Goal: Information Seeking & Learning: Check status

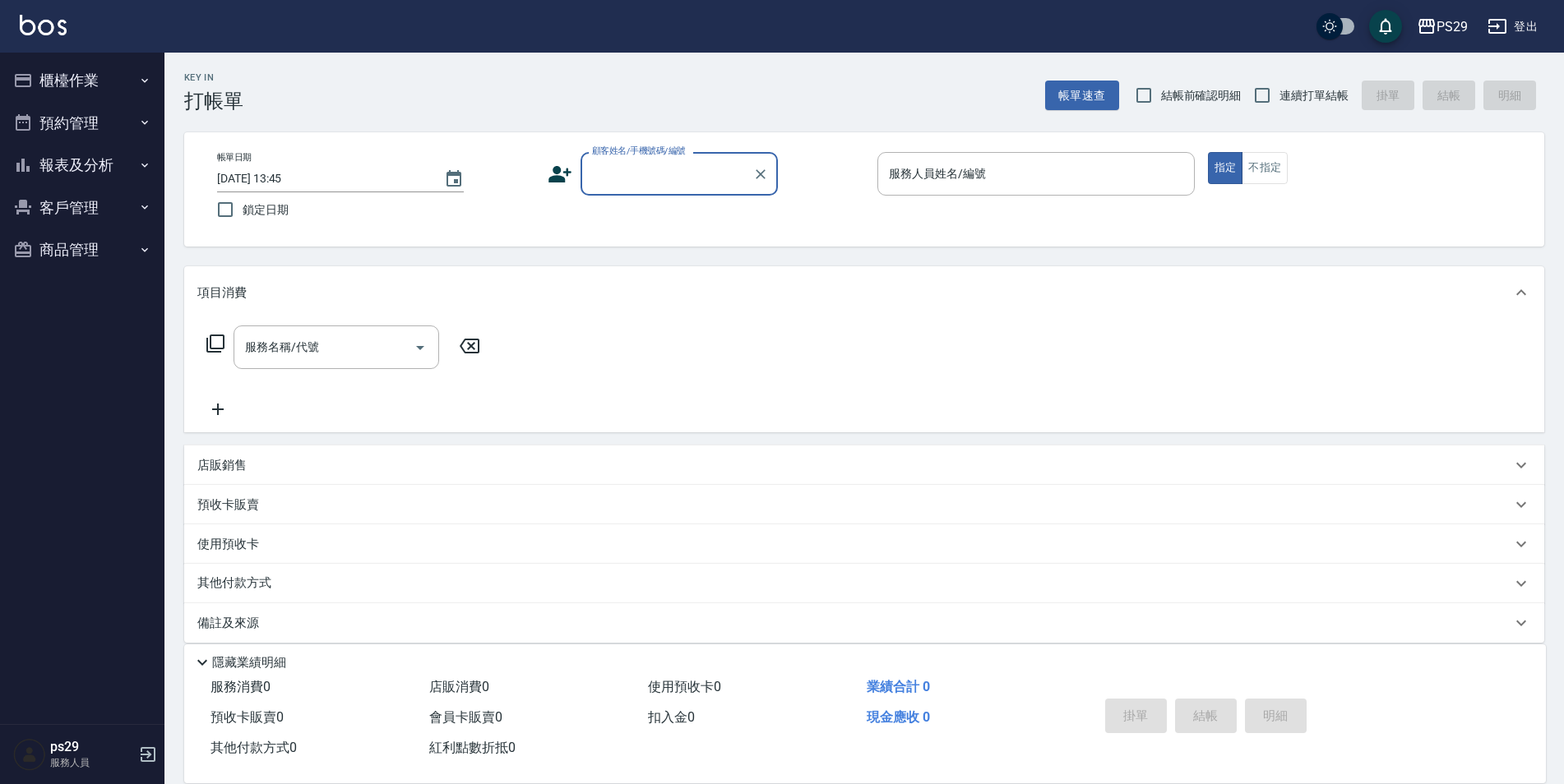
click at [43, 31] on img at bounding box center [43, 25] width 47 height 21
click at [71, 32] on div "PS29 登出" at bounding box center [782, 26] width 1564 height 52
click at [55, 32] on img at bounding box center [43, 25] width 47 height 21
click at [92, 170] on button "報表及分析" at bounding box center [82, 165] width 151 height 42
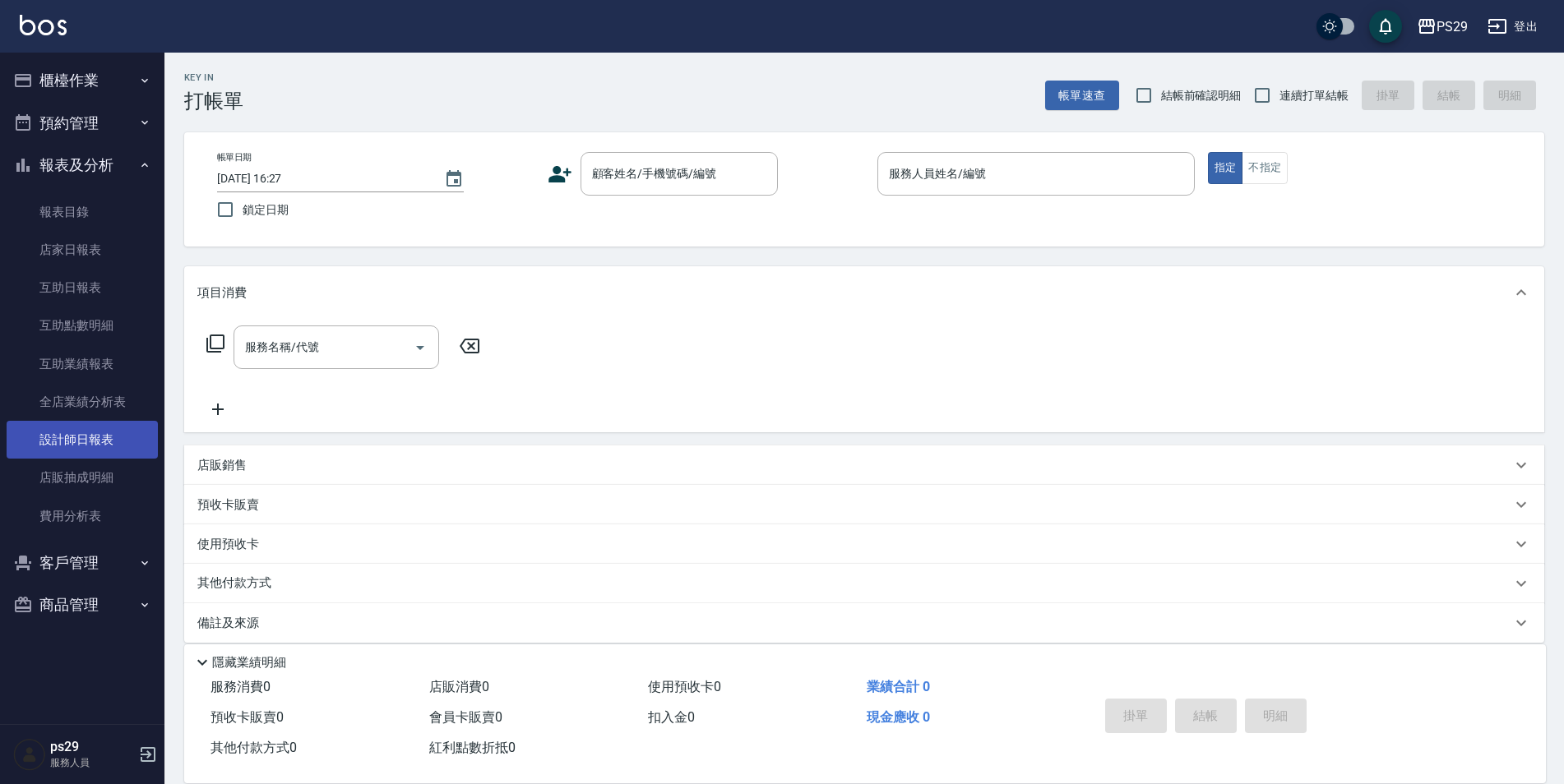
click at [92, 457] on link "設計師日報表" at bounding box center [82, 439] width 151 height 37
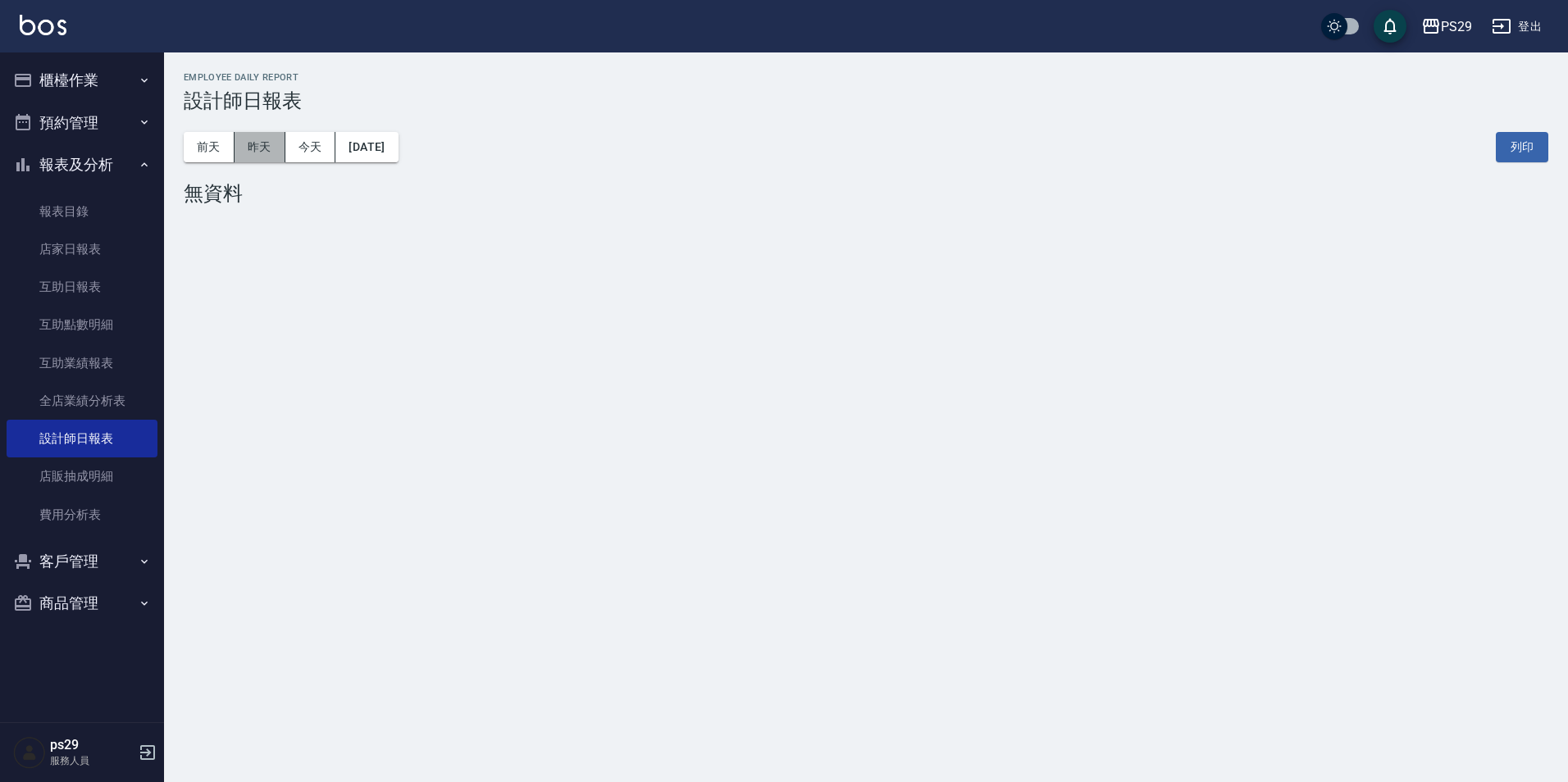
click at [284, 152] on button "昨天" at bounding box center [260, 147] width 51 height 31
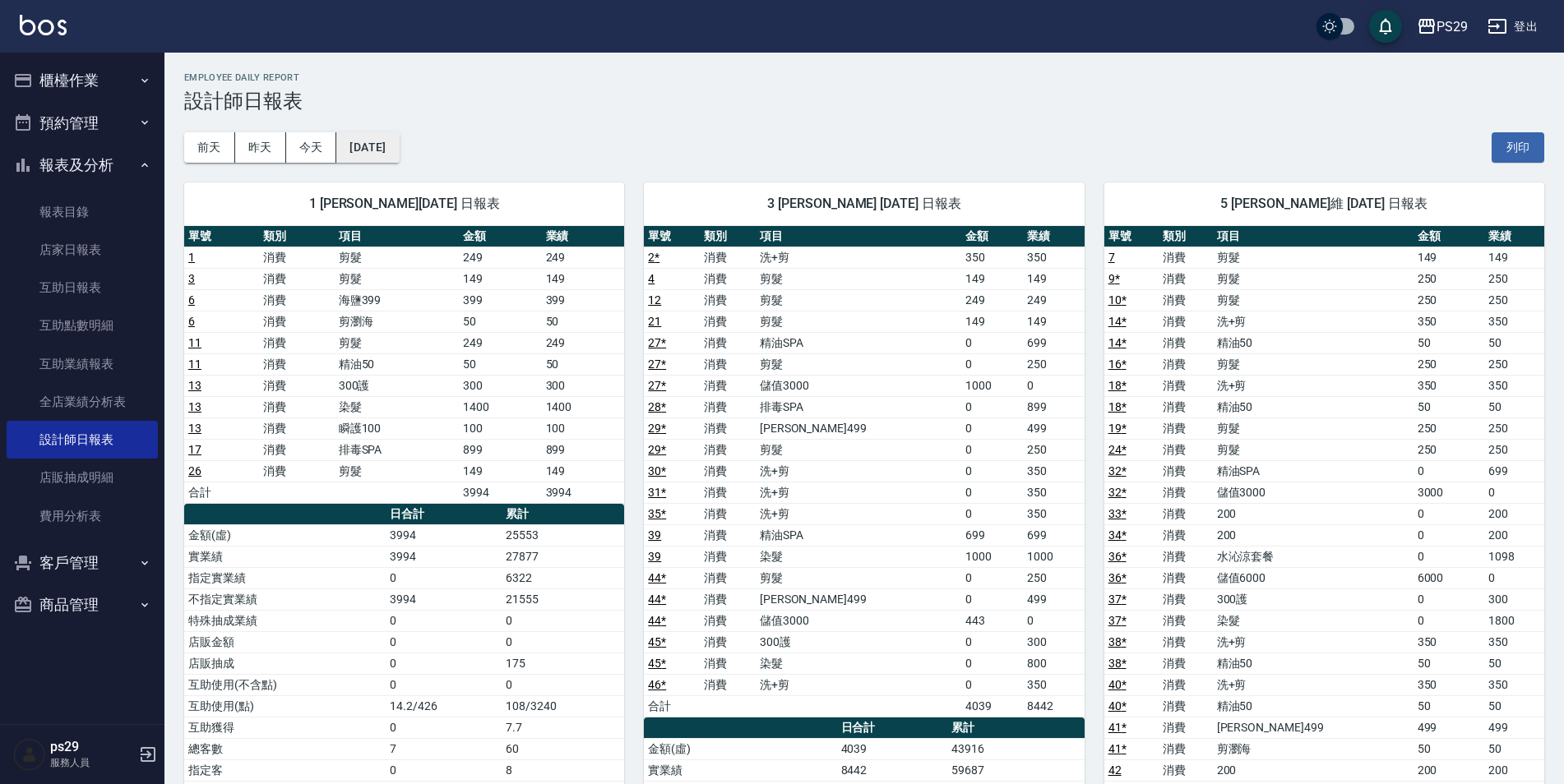
click at [399, 148] on button "[DATE]" at bounding box center [367, 147] width 62 height 31
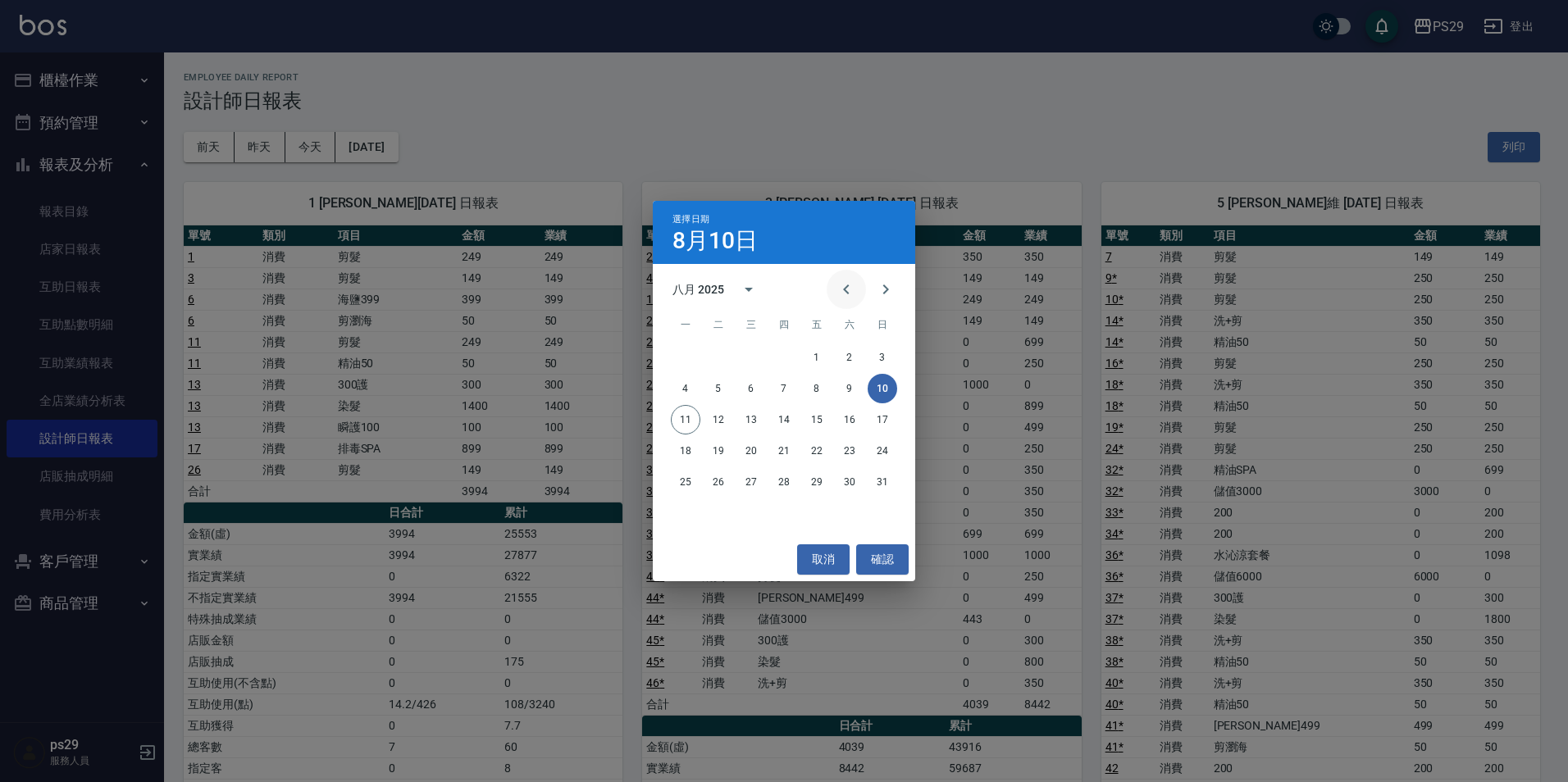
click at [855, 295] on icon "Previous month" at bounding box center [847, 290] width 20 height 20
click at [774, 382] on button "10" at bounding box center [784, 389] width 30 height 30
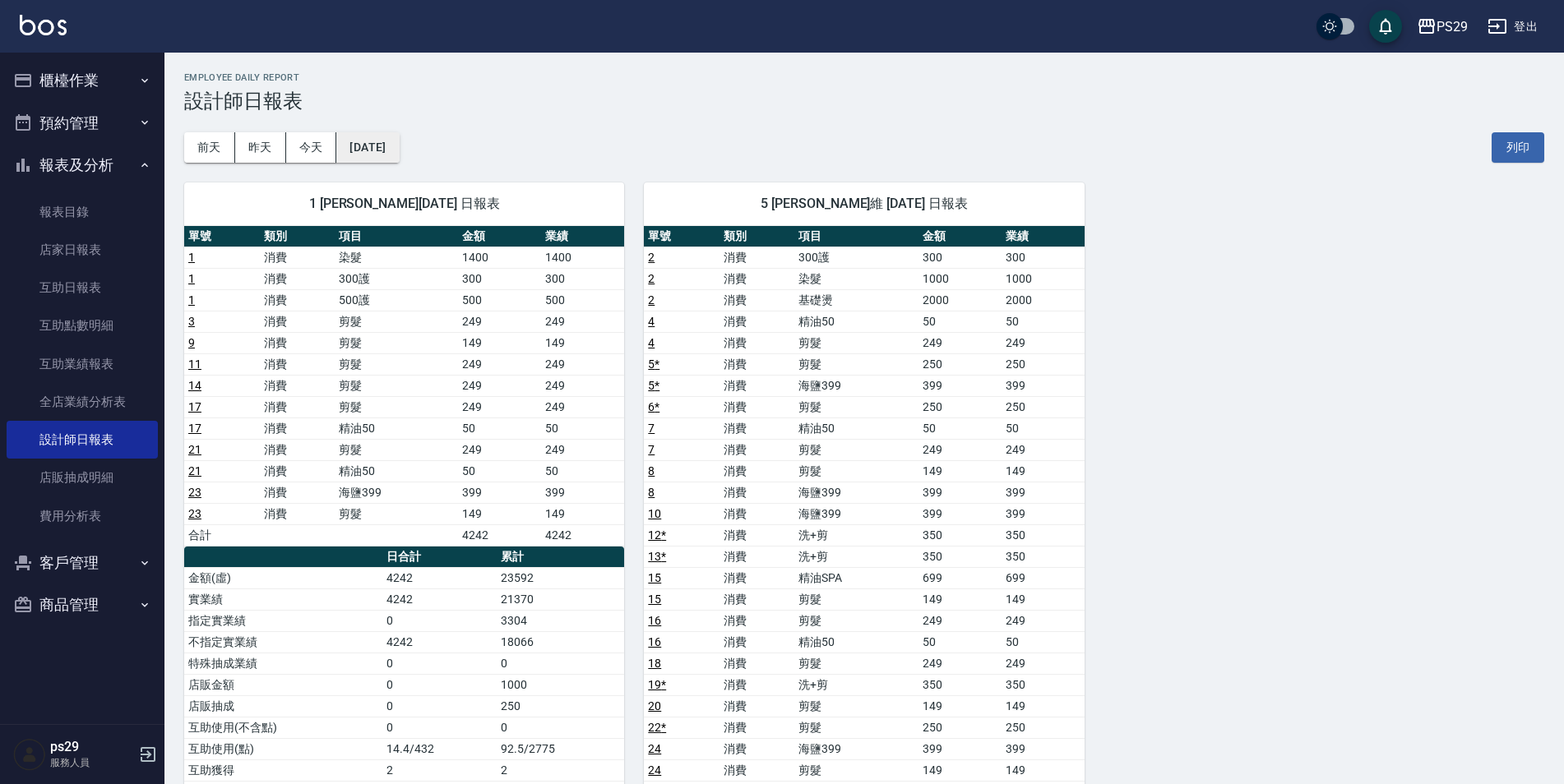
click at [379, 134] on button "[DATE]" at bounding box center [367, 147] width 62 height 31
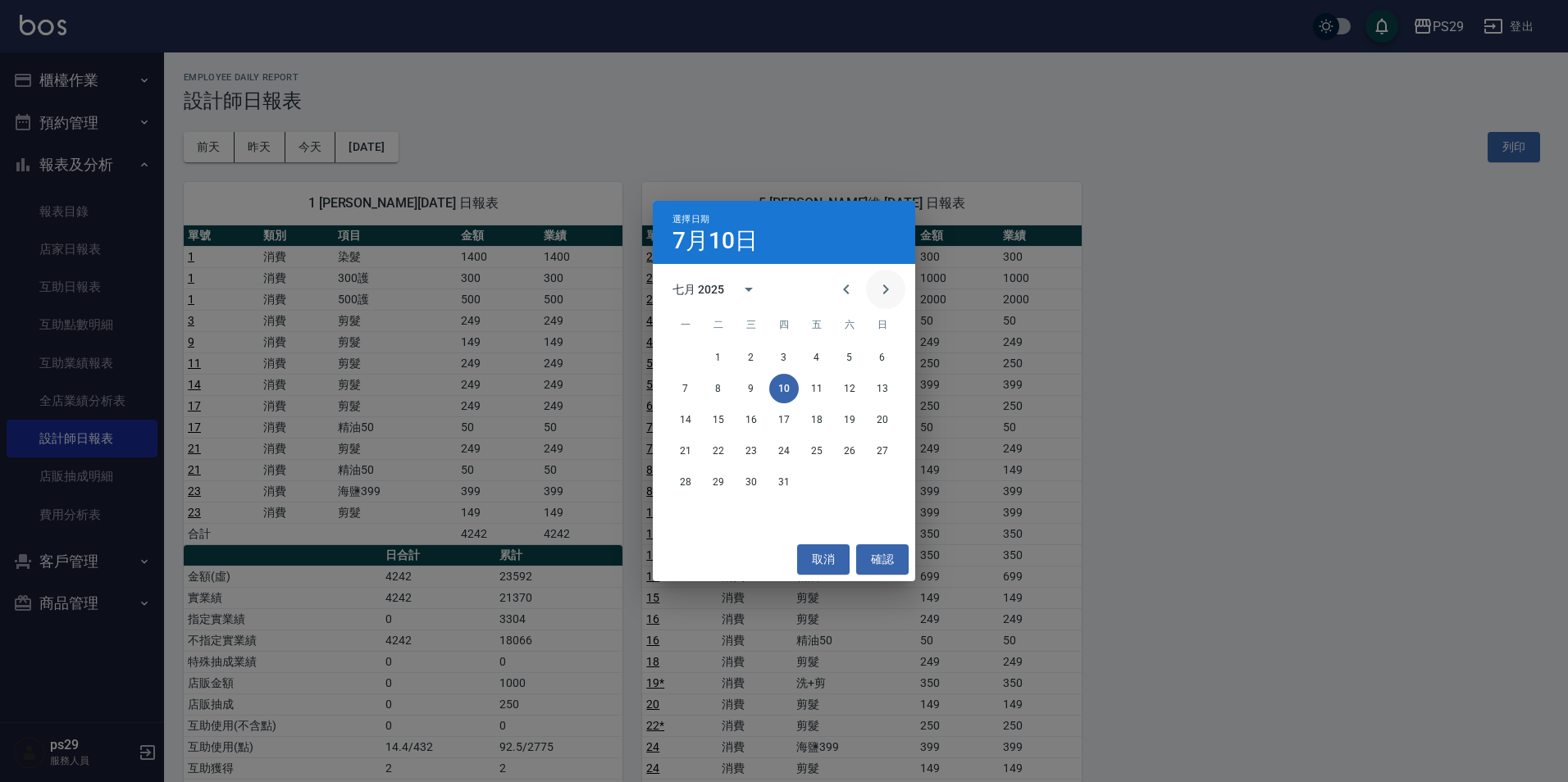
click at [883, 280] on icon "Next month" at bounding box center [886, 290] width 20 height 20
click at [877, 390] on button "10" at bounding box center [882, 389] width 30 height 30
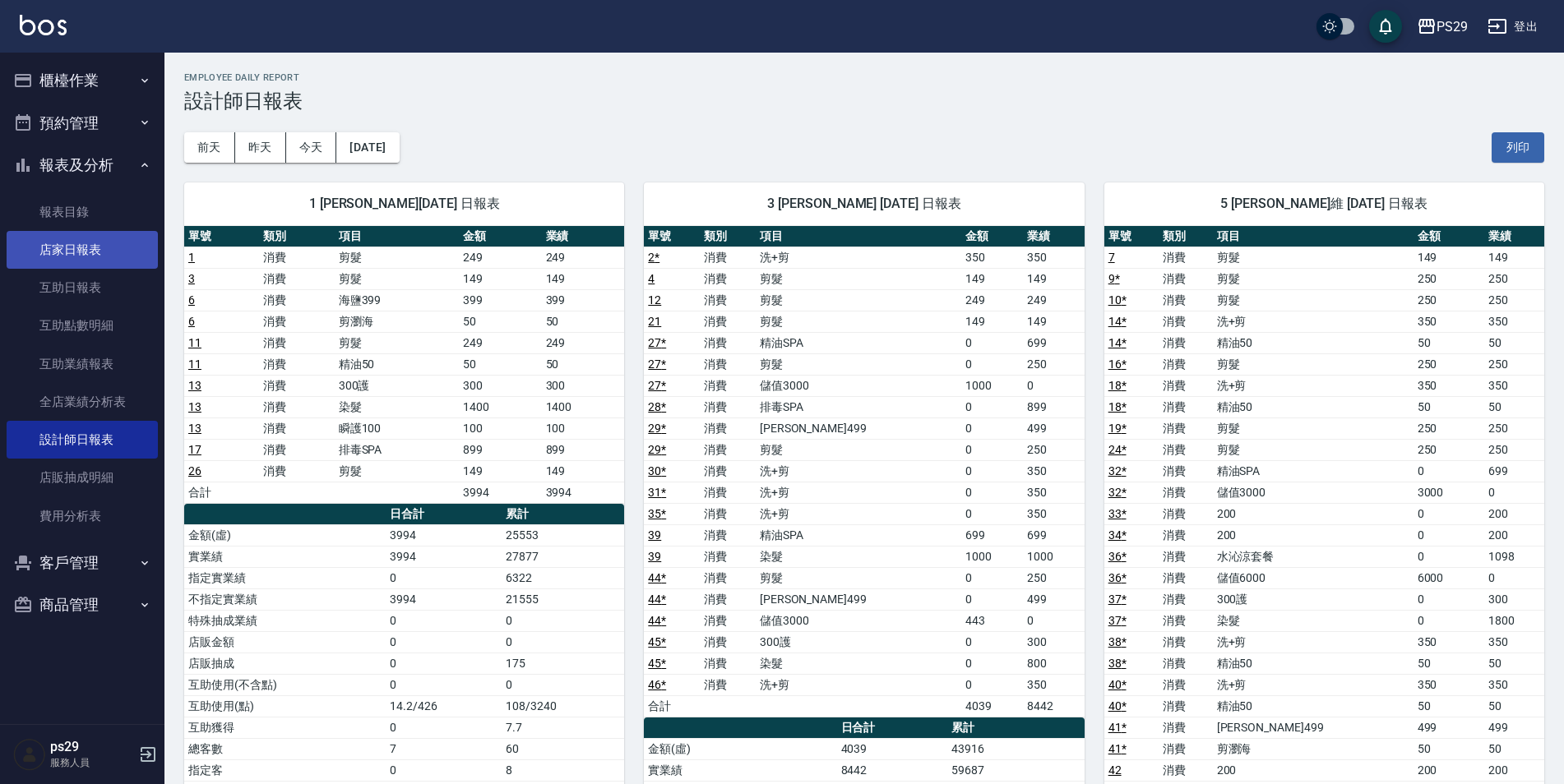
click at [93, 233] on link "店家日報表" at bounding box center [82, 250] width 151 height 37
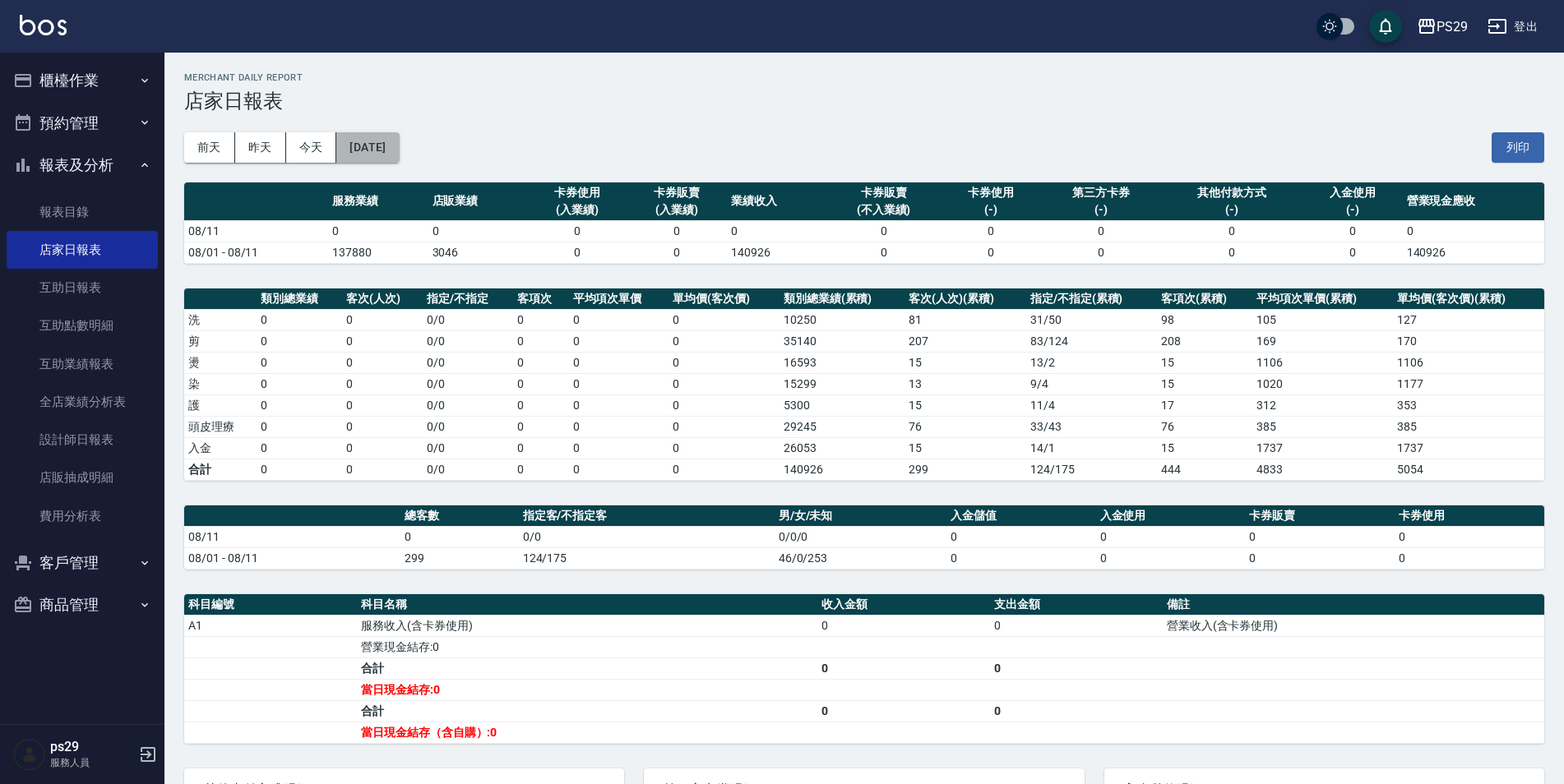
click at [382, 138] on button "[DATE]" at bounding box center [367, 147] width 62 height 31
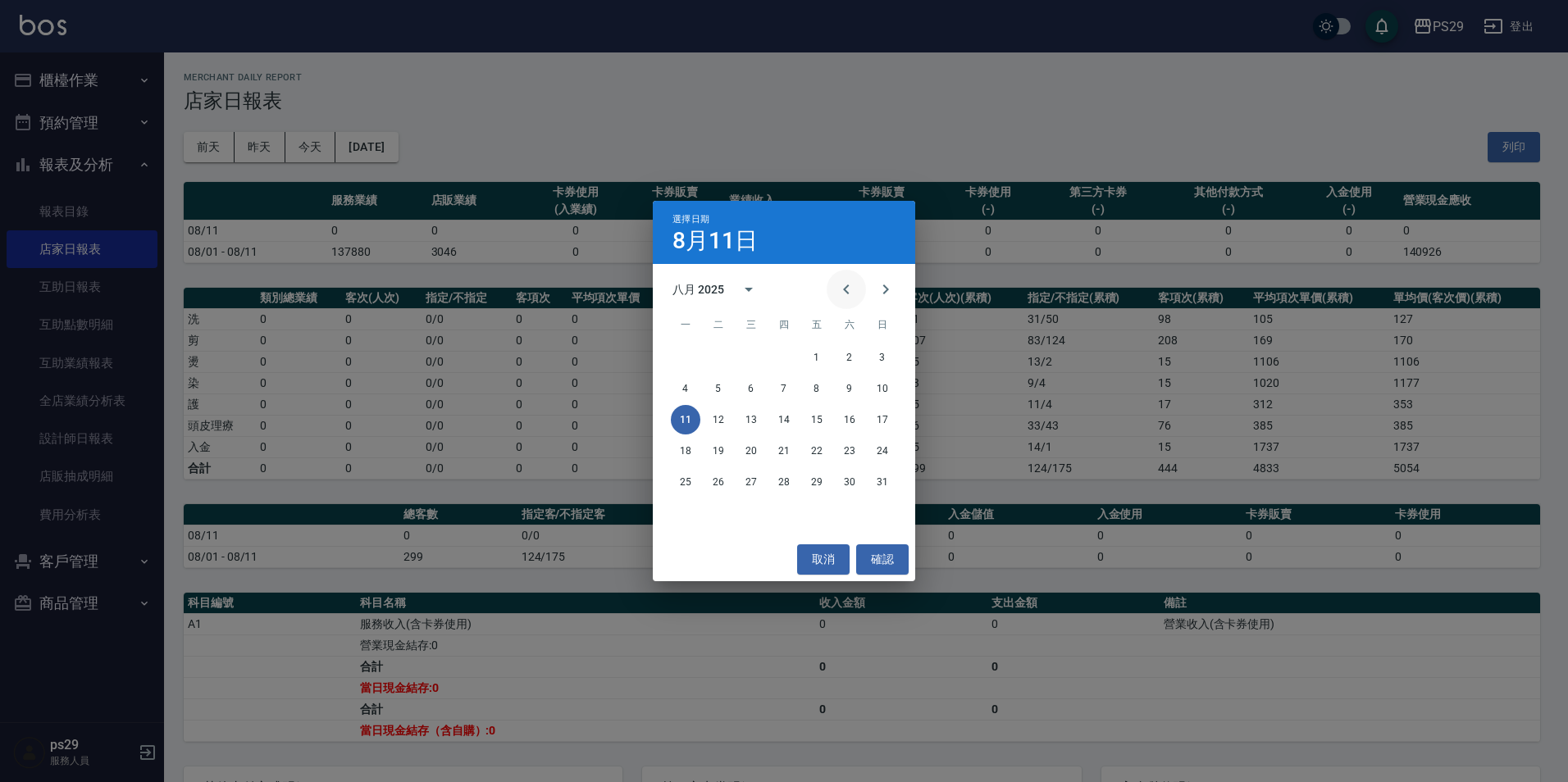
click at [851, 287] on icon "Previous month" at bounding box center [847, 290] width 20 height 20
click at [776, 390] on button "10" at bounding box center [784, 389] width 30 height 30
